Goal: Task Accomplishment & Management: Use online tool/utility

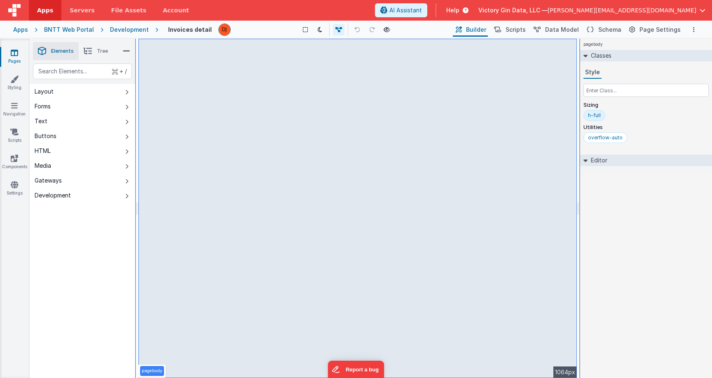
click at [14, 54] on icon at bounding box center [14, 53] width 7 height 8
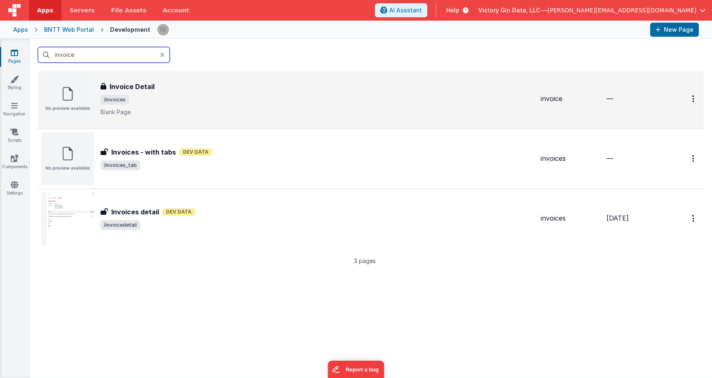
scroll to position [21, 0]
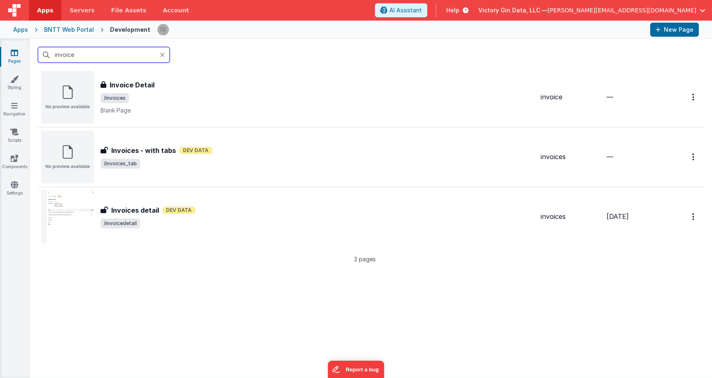
click at [87, 58] on input "invoice" at bounding box center [104, 55] width 132 height 16
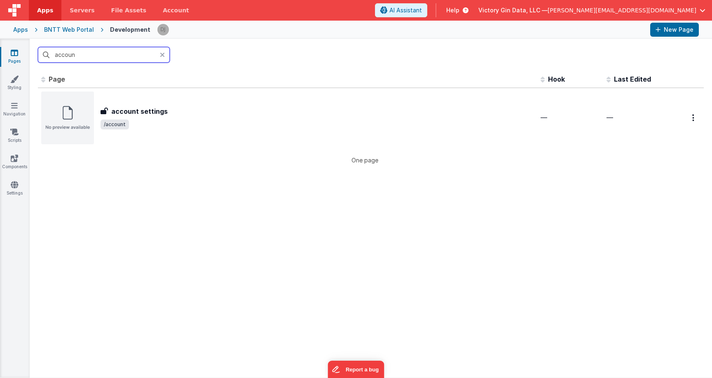
scroll to position [0, 0]
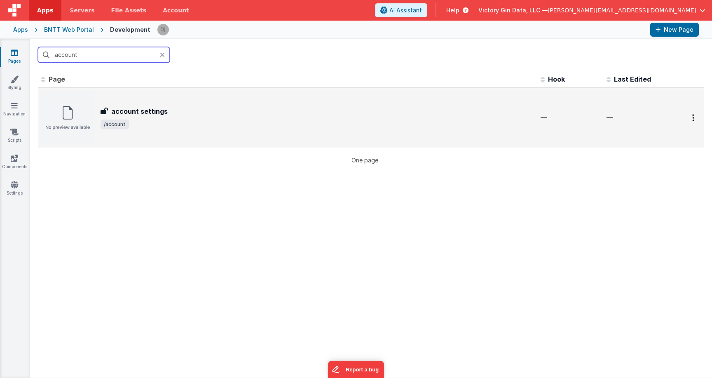
type input "account"
click at [161, 105] on div "account settings account settings /account" at bounding box center [287, 117] width 493 height 53
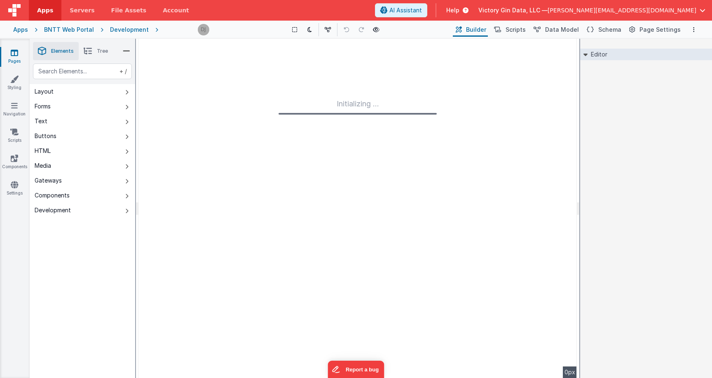
type input "FR_2DD31D71-4E36-104E-9CEB-922BCCC93522"
checkbox input "false"
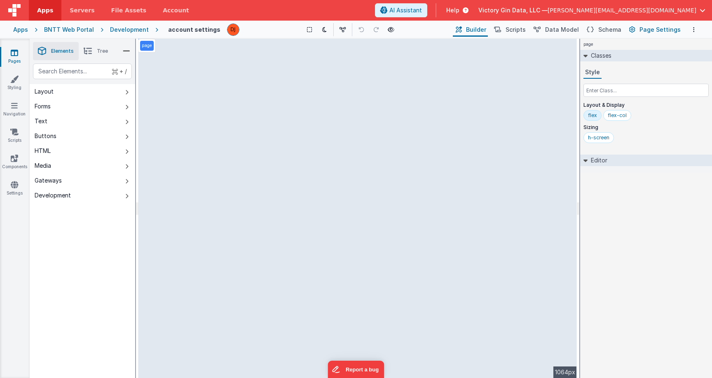
click at [658, 29] on span "Page Settings" at bounding box center [659, 30] width 41 height 8
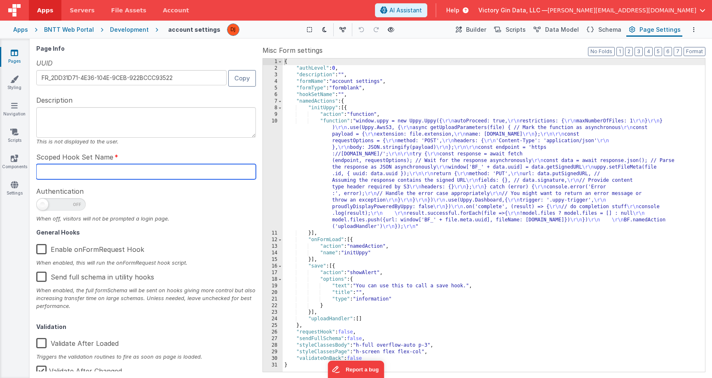
click at [162, 167] on input "text" at bounding box center [146, 171] width 220 height 15
type input "Account"
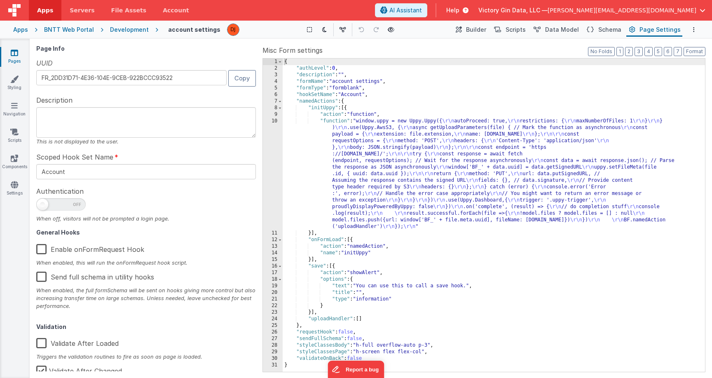
click at [437, 247] on div "{ "authLevel" : 0 , "description" : "" , "formName" : "account settings" , "for…" at bounding box center [494, 221] width 422 height 326
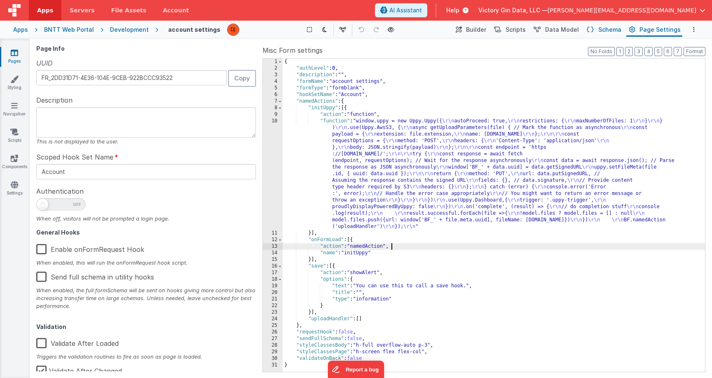
click at [619, 32] on span "Schema" at bounding box center [609, 30] width 23 height 8
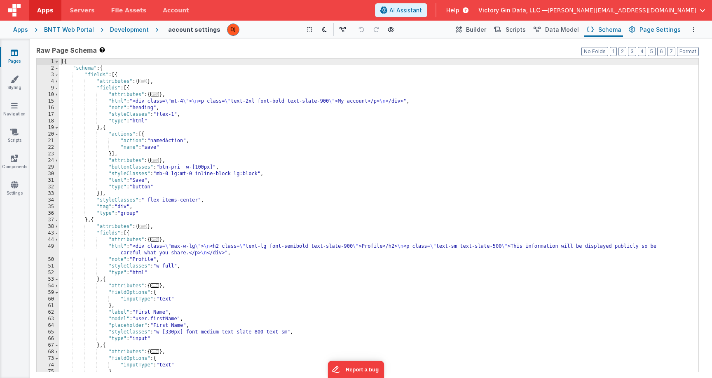
click at [669, 24] on button "Page Settings" at bounding box center [654, 30] width 56 height 14
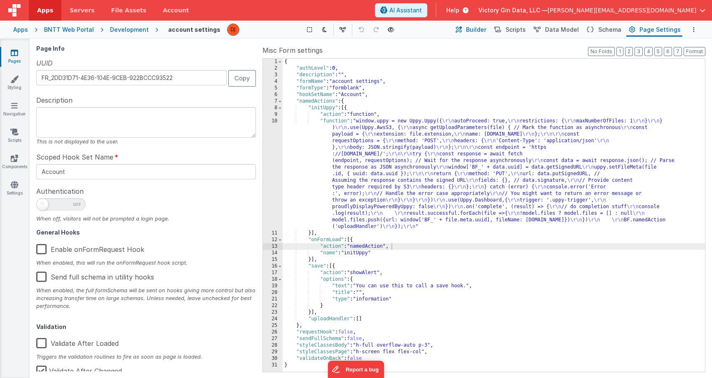
click at [486, 30] on span "Builder" at bounding box center [476, 30] width 20 height 8
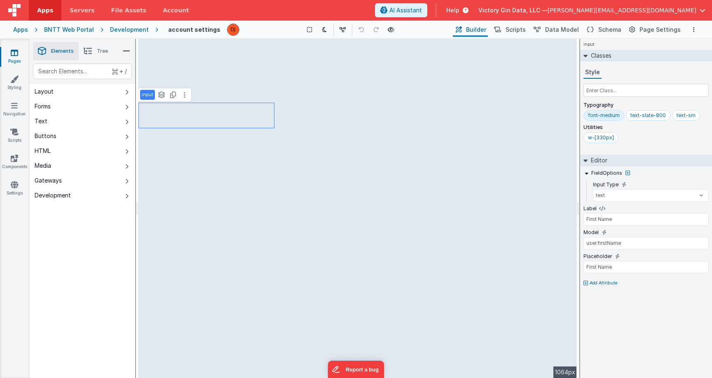
type input "Save"
select select "save"
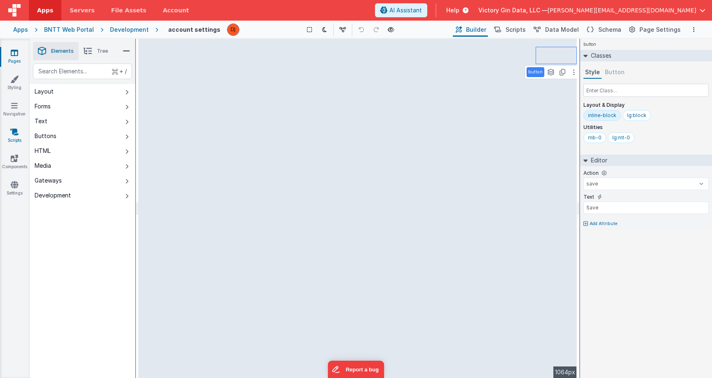
click at [13, 133] on icon at bounding box center [14, 132] width 8 height 8
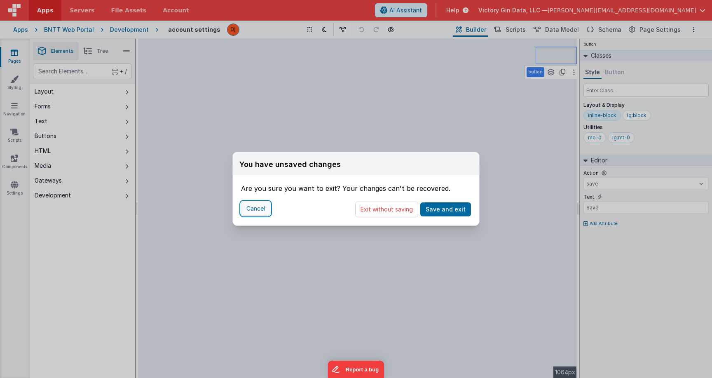
click at [258, 213] on button "Cancel" at bounding box center [255, 208] width 29 height 14
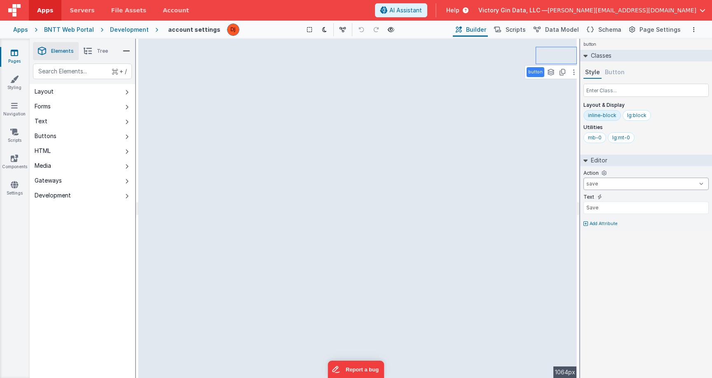
click option "save" at bounding box center [0, 0] width 0 height 0
click at [650, 203] on input "Save" at bounding box center [645, 207] width 125 height 12
click at [629, 92] on input "text" at bounding box center [645, 90] width 125 height 13
click at [18, 138] on link "Scripts" at bounding box center [15, 136] width 30 height 16
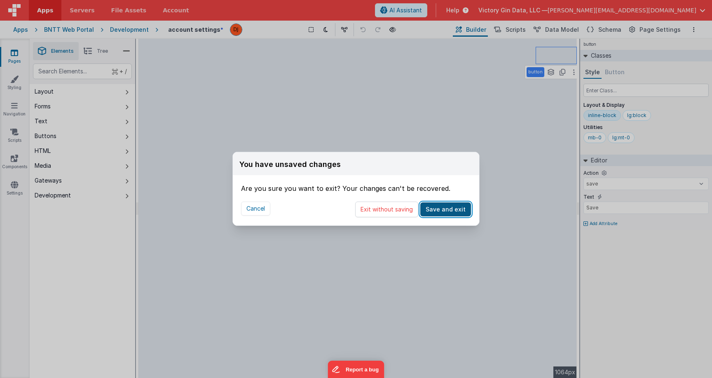
click at [447, 206] on button "Save and exit" at bounding box center [445, 209] width 51 height 14
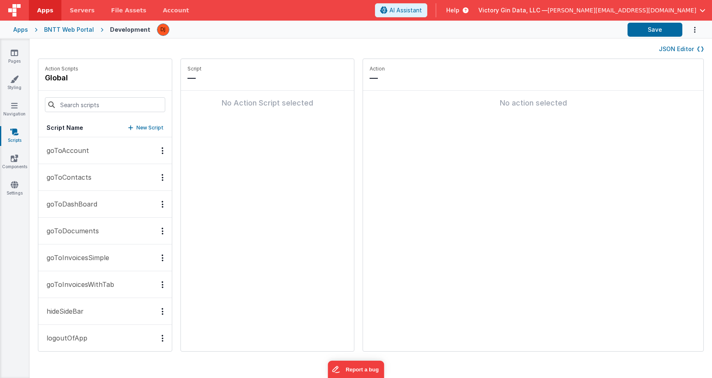
click at [100, 151] on button "goToAccount" at bounding box center [104, 150] width 133 height 27
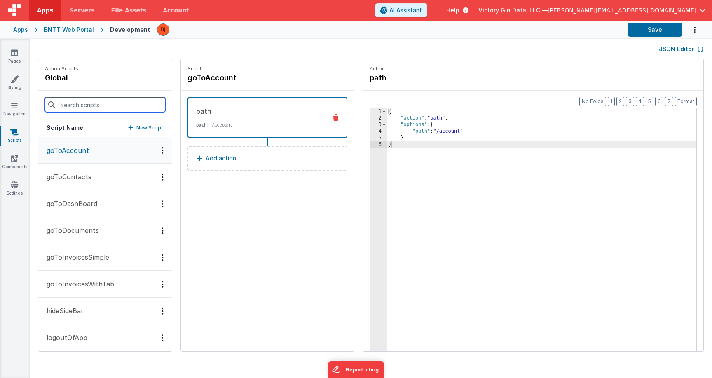
click at [111, 100] on input at bounding box center [105, 104] width 120 height 15
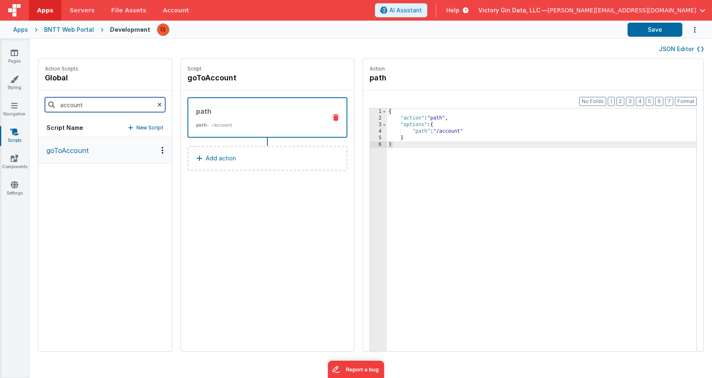
type input "account"
click at [82, 146] on p "goToAccount" at bounding box center [65, 150] width 47 height 10
click at [136, 126] on p "New Script" at bounding box center [149, 128] width 27 height 8
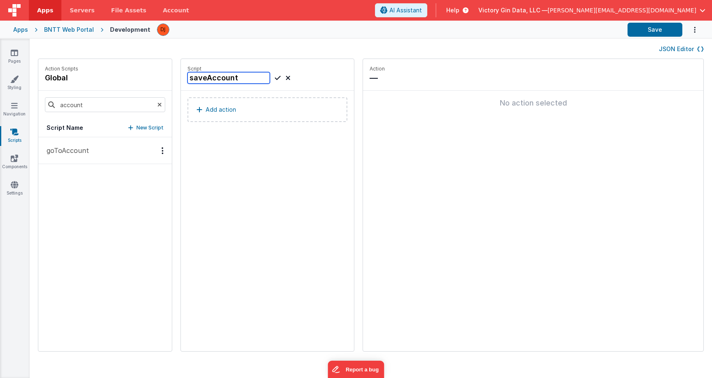
type input "saveAccount"
click at [275, 78] on icon at bounding box center [278, 78] width 6 height 10
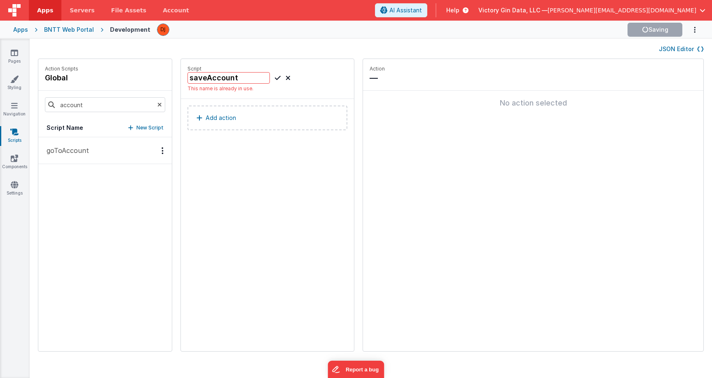
click at [234, 104] on div "Add action" at bounding box center [267, 122] width 173 height 46
click at [247, 119] on button "Add action" at bounding box center [267, 117] width 160 height 25
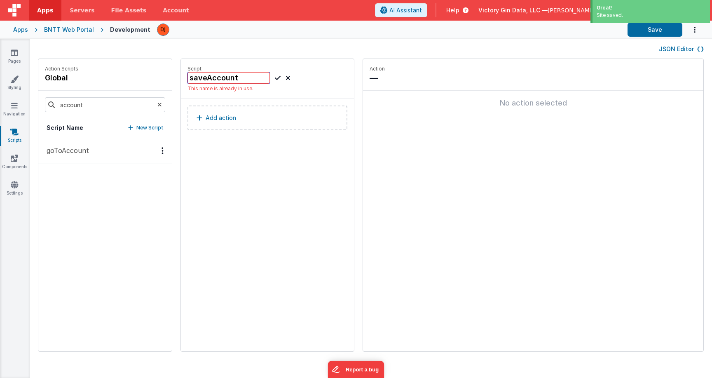
click at [206, 82] on input "saveAccount" at bounding box center [228, 78] width 82 height 12
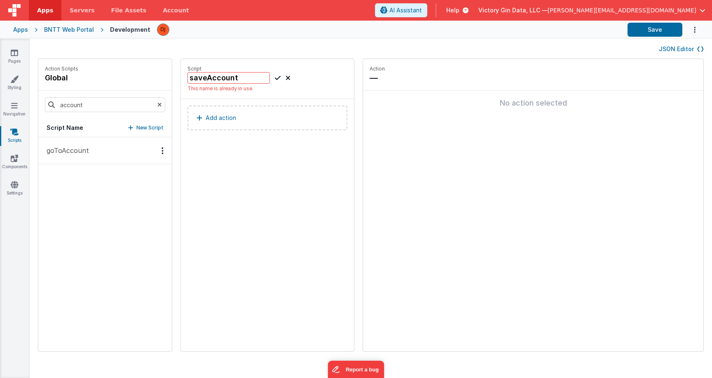
click at [274, 76] on div "saveAccount" at bounding box center [238, 78] width 103 height 12
click at [275, 76] on div "saveAccount" at bounding box center [238, 78] width 103 height 12
click at [285, 76] on icon at bounding box center [287, 78] width 5 height 10
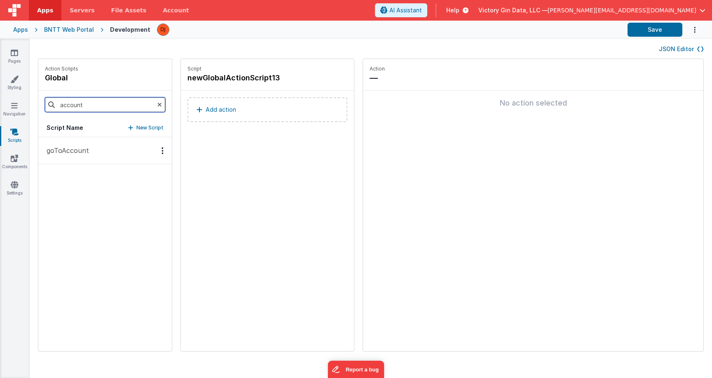
click at [91, 109] on input "account" at bounding box center [105, 104] width 120 height 15
type input "save"
click at [85, 156] on button "saveAccount" at bounding box center [104, 150] width 133 height 27
click at [242, 125] on div "Add action" at bounding box center [267, 114] width 173 height 46
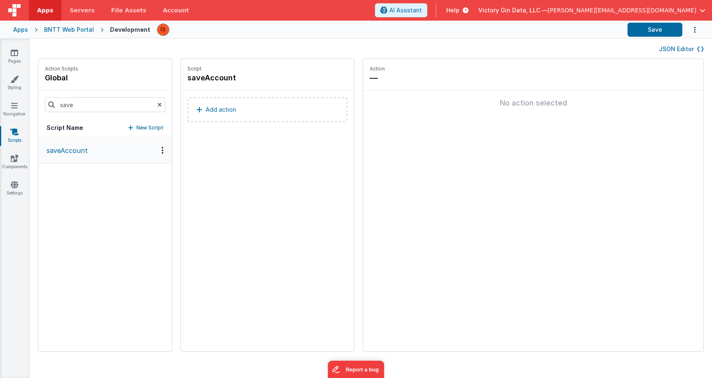
click at [242, 111] on button "Add action" at bounding box center [267, 109] width 160 height 25
click at [298, 171] on div "Script saveAccount Add action" at bounding box center [267, 205] width 173 height 292
click at [257, 78] on h4 "saveAccount" at bounding box center [249, 78] width 124 height 12
click at [302, 159] on div "Script saveAccount Add action" at bounding box center [267, 205] width 173 height 292
click at [275, 110] on button "Add action" at bounding box center [267, 109] width 160 height 25
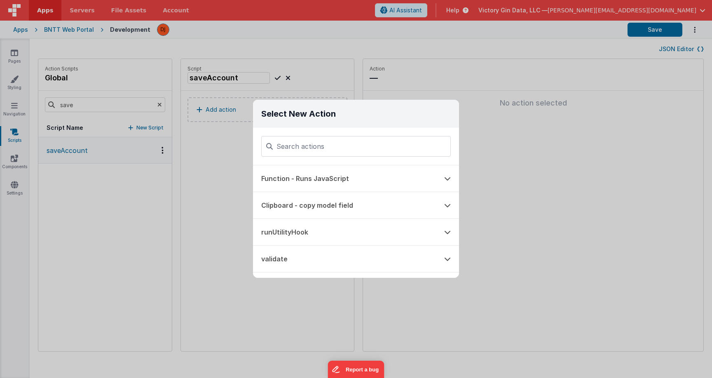
click at [293, 150] on input at bounding box center [355, 146] width 189 height 21
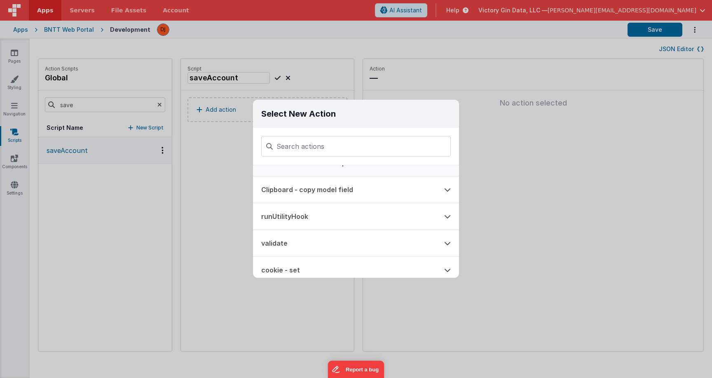
scroll to position [18, 0]
click at [306, 221] on button "runUtilityHook" at bounding box center [344, 214] width 183 height 26
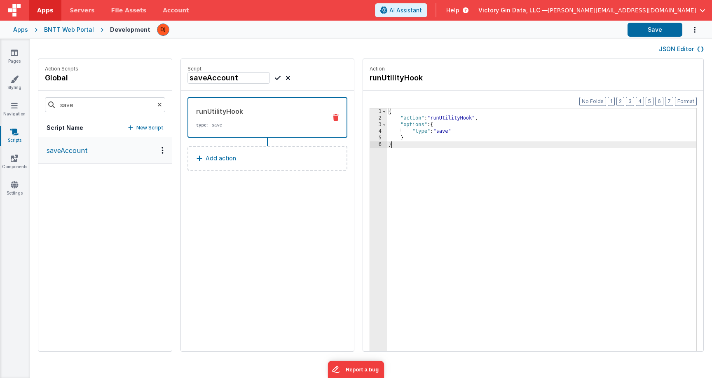
click at [435, 152] on div "{ "action" : "runUtilityHook" , "options" : { "type" : "save" } }" at bounding box center [547, 248] width 320 height 281
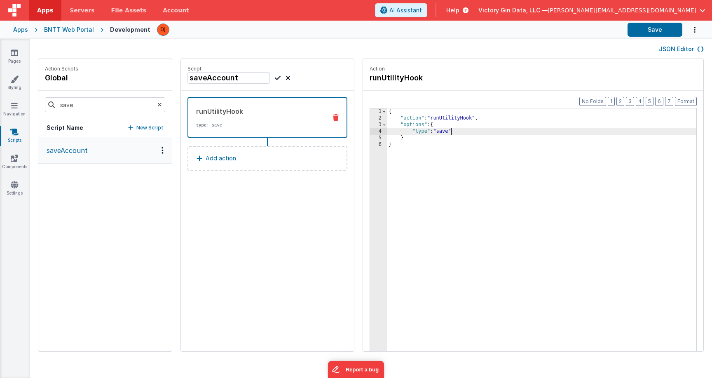
click at [439, 133] on div "{ "action" : "runUtilityHook" , "options" : { "type" : "save" } }" at bounding box center [547, 248] width 320 height 281
click at [658, 35] on button "Save" at bounding box center [654, 30] width 55 height 14
click at [561, 132] on div "{ "action" : "runUtilityHook" , "options" : { "type" : "save" } }" at bounding box center [547, 248] width 320 height 281
click at [154, 105] on input "save" at bounding box center [105, 104] width 120 height 15
click at [152, 105] on input "save" at bounding box center [105, 104] width 120 height 15
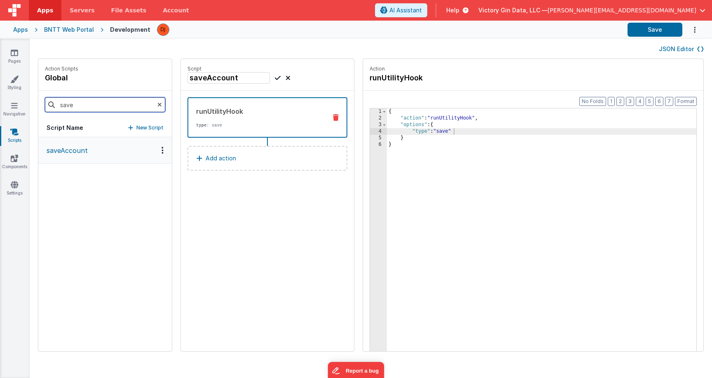
click at [152, 105] on input "save" at bounding box center [105, 104] width 120 height 15
click at [147, 105] on input "save" at bounding box center [105, 104] width 120 height 15
click at [157, 105] on icon at bounding box center [159, 105] width 5 height 28
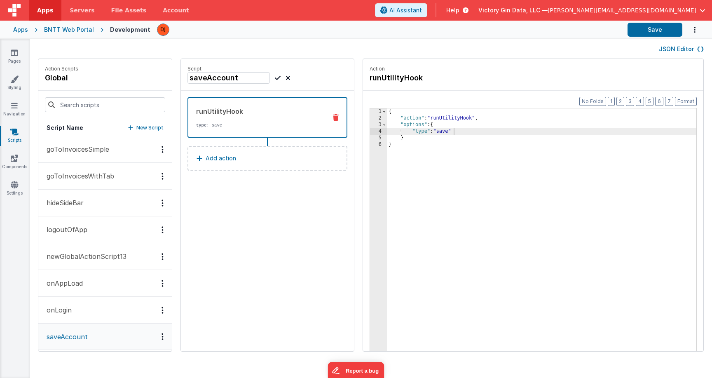
scroll to position [167, 0]
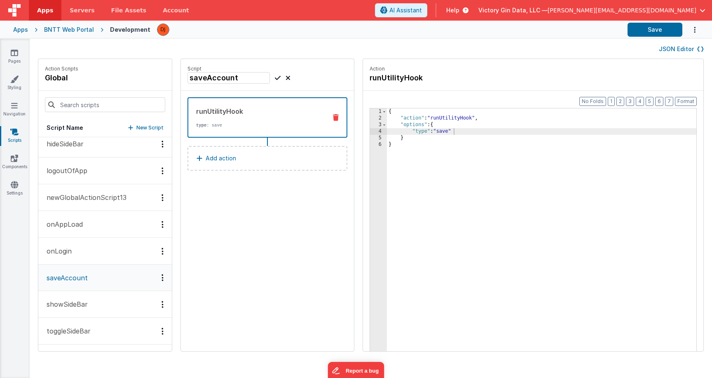
click at [15, 119] on div "Pages Styling Navigation Scripts Components Settings" at bounding box center [15, 208] width 30 height 339
click at [15, 114] on link "Navigation" at bounding box center [15, 109] width 30 height 16
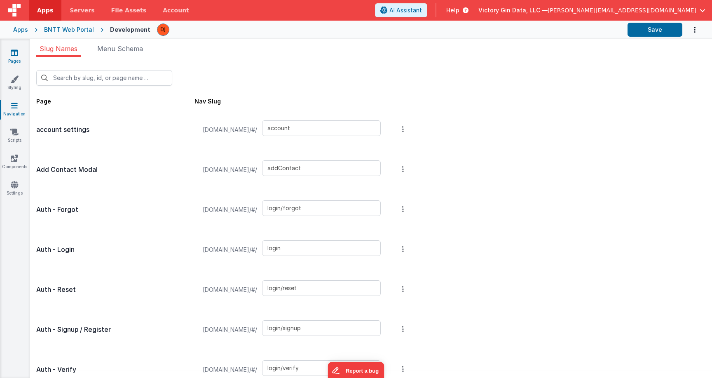
click at [16, 62] on link "Pages" at bounding box center [15, 57] width 30 height 16
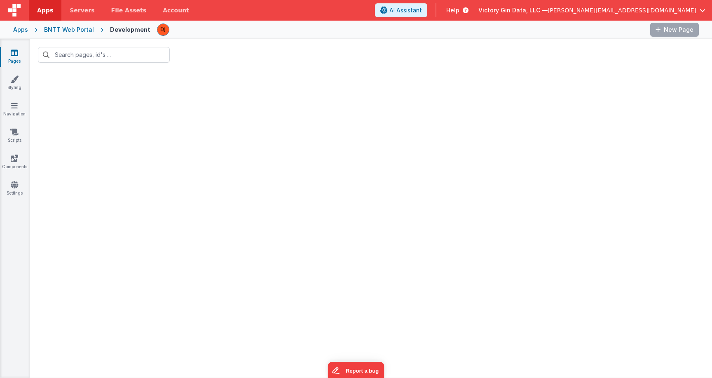
type input "account"
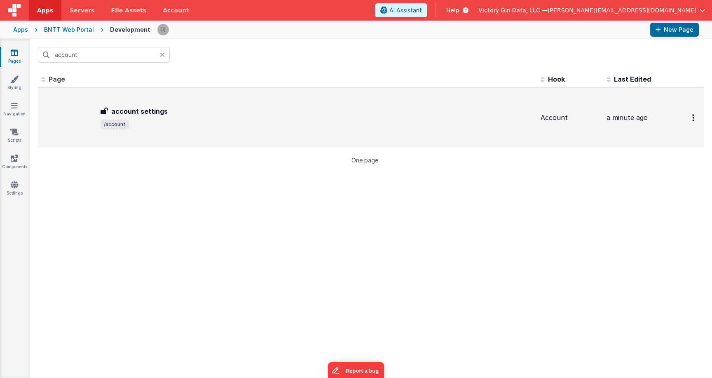
click at [131, 128] on span "/account" at bounding box center [316, 124] width 433 height 10
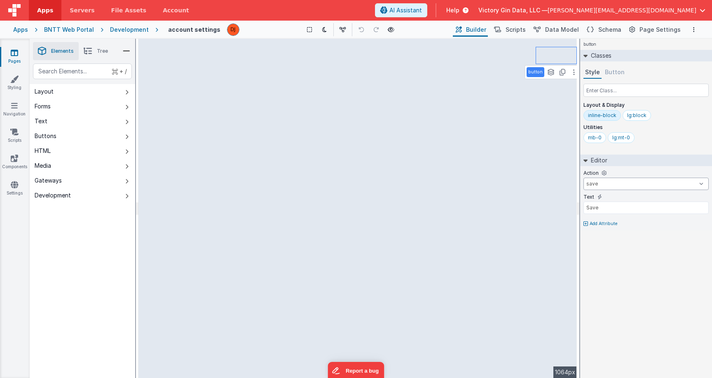
select select "saveAccount"
click option "saveAccount" at bounding box center [0, 0] width 0 height 0
